Goal: Task Accomplishment & Management: Manage account settings

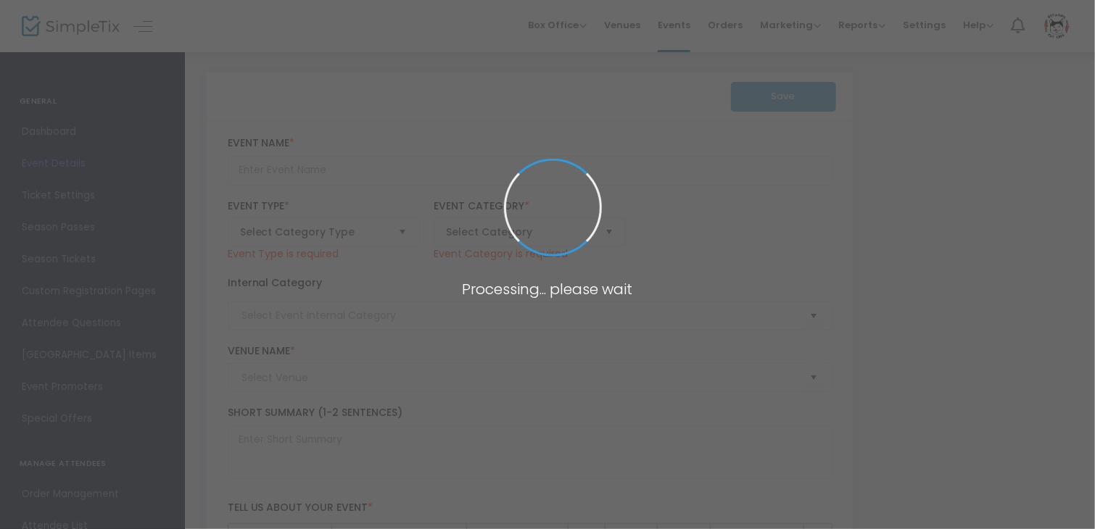
type input "Cat Cafe Lounge Visit"
type textarea "Pet, play with, and cuddle our adorable and adoptable cats for 50 minutes! Each…"
checkbox input "true"
type input "Buy Tickets"
type input "Get A Gato"
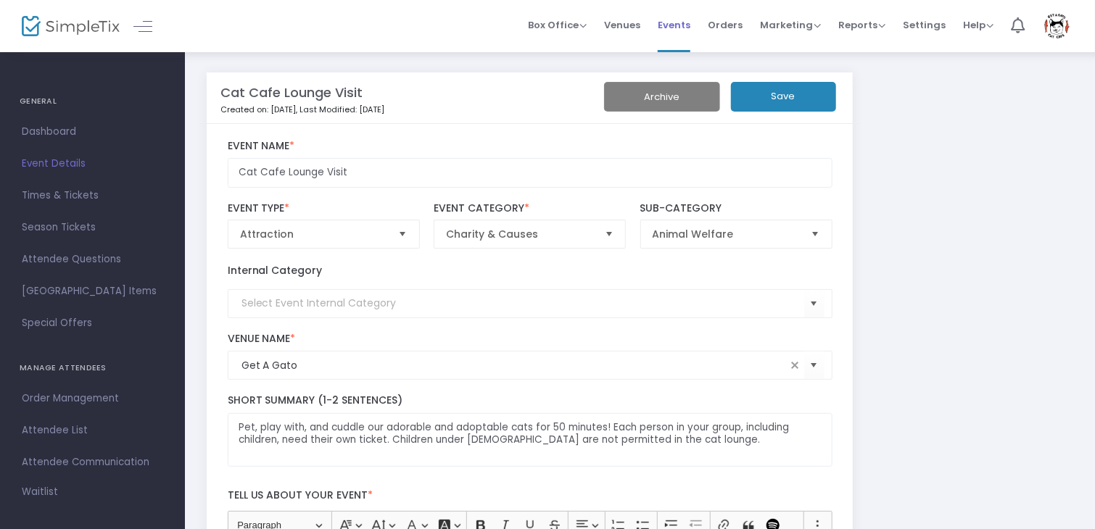
click at [676, 21] on span "Events" at bounding box center [674, 25] width 33 height 37
